Goal: Task Accomplishment & Management: Use online tool/utility

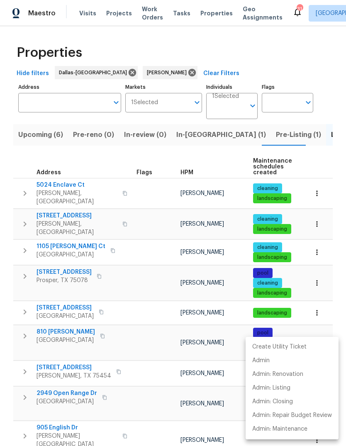
scroll to position [101, 0]
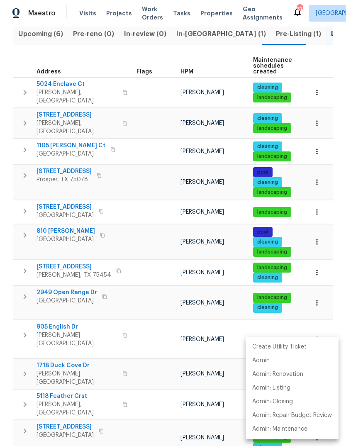
click at [44, 34] on div at bounding box center [173, 223] width 346 height 446
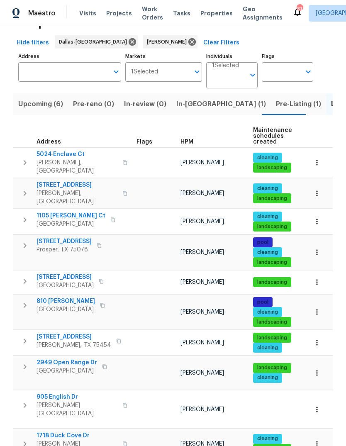
scroll to position [12, 0]
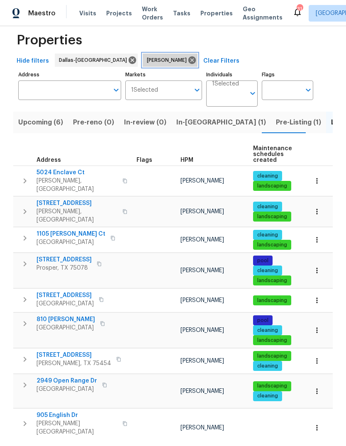
click at [188, 61] on icon at bounding box center [192, 60] width 9 height 9
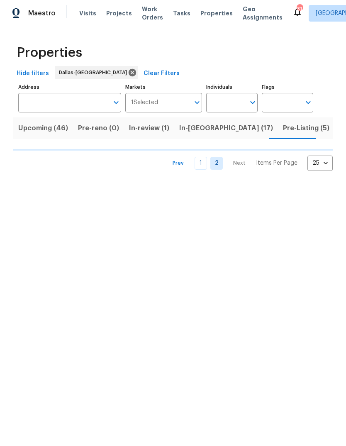
click at [228, 104] on input "Individuals" at bounding box center [225, 102] width 39 height 19
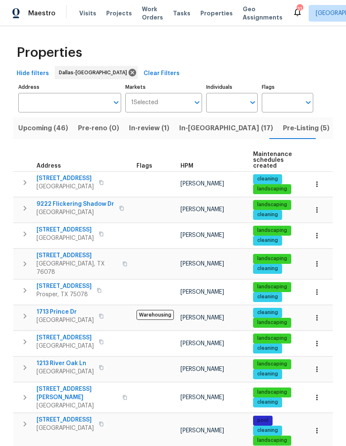
click at [231, 104] on input "Individuals" at bounding box center [225, 102] width 39 height 19
type input "[PERSON_NAME]"
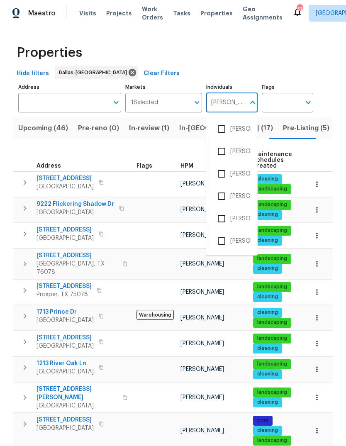
click at [222, 220] on input "checkbox" at bounding box center [221, 218] width 17 height 17
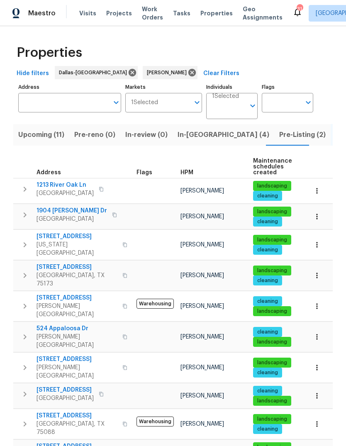
click at [34, 158] on th "Address" at bounding box center [73, 167] width 120 height 23
click at [39, 139] on span "Upcoming (11)" at bounding box center [41, 135] width 46 height 12
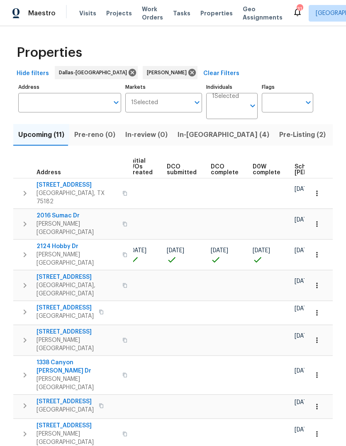
scroll to position [0, 107]
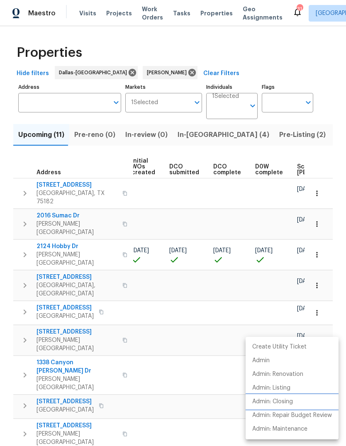
click at [291, 399] on p "Admin: Closing" at bounding box center [272, 401] width 41 height 9
